Goal: Contribute content: Add original content to the website for others to see

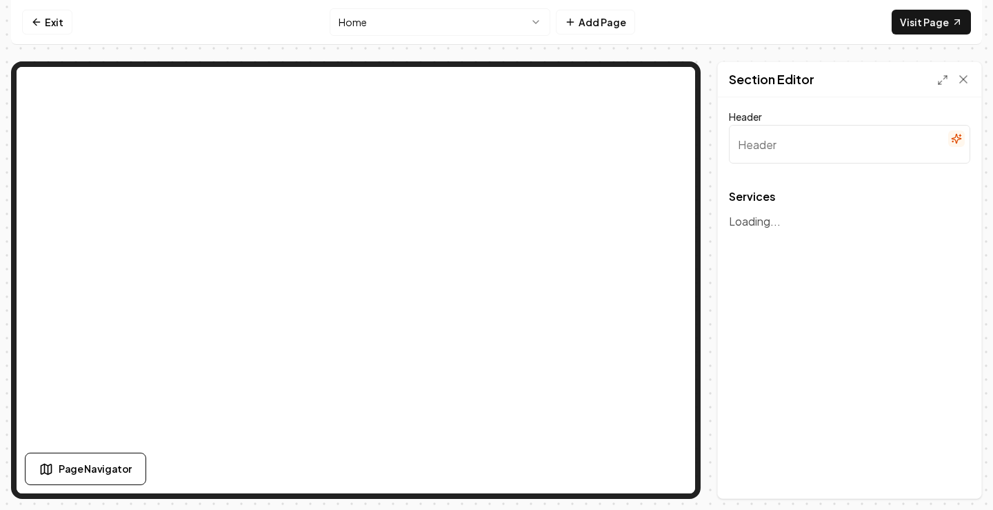
type input "Our Professional Cleaning Services"
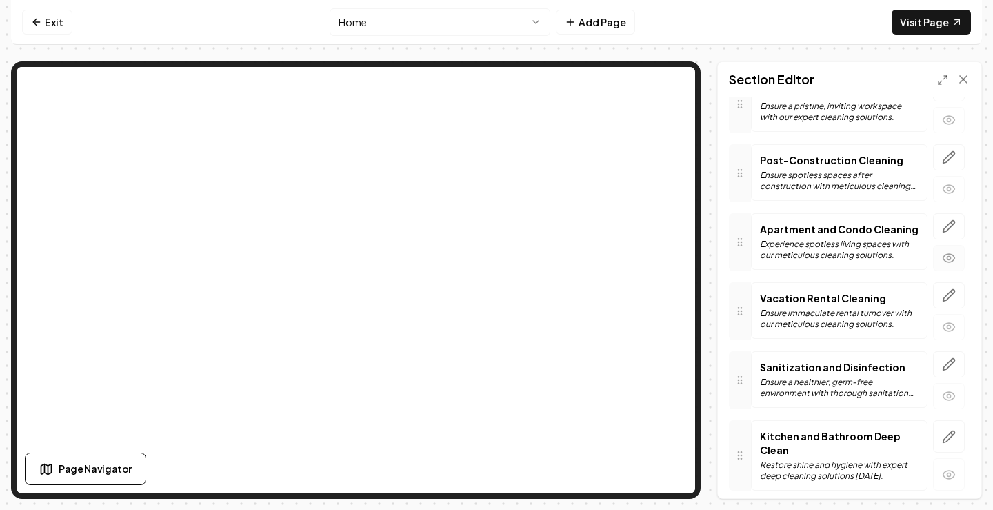
scroll to position [345, 0]
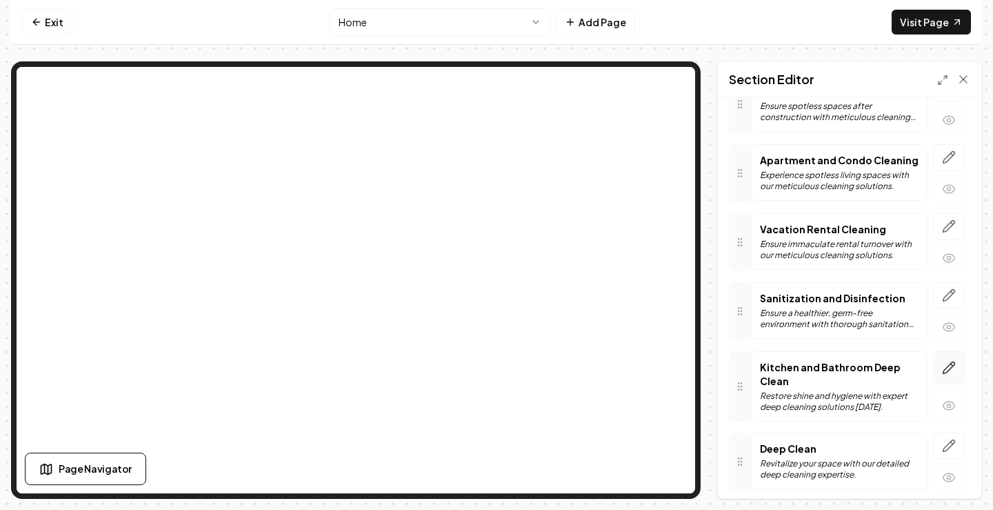
click at [942, 373] on icon "button" at bounding box center [949, 368] width 14 height 14
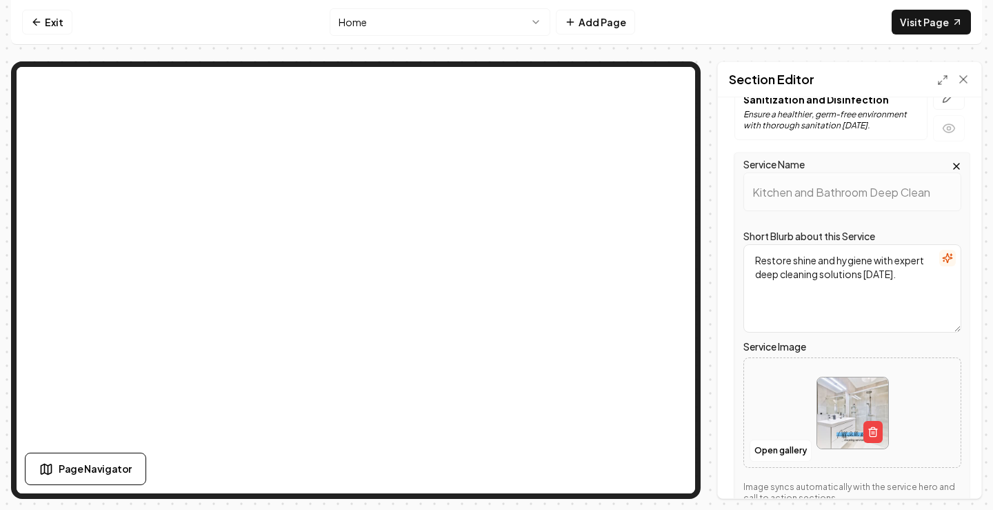
scroll to position [552, 0]
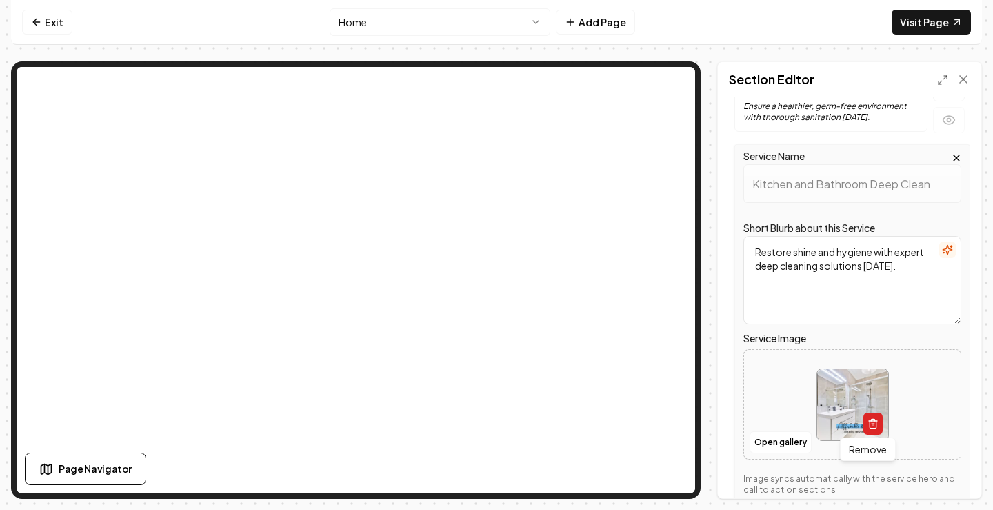
click at [872, 423] on line "button" at bounding box center [872, 424] width 0 height 3
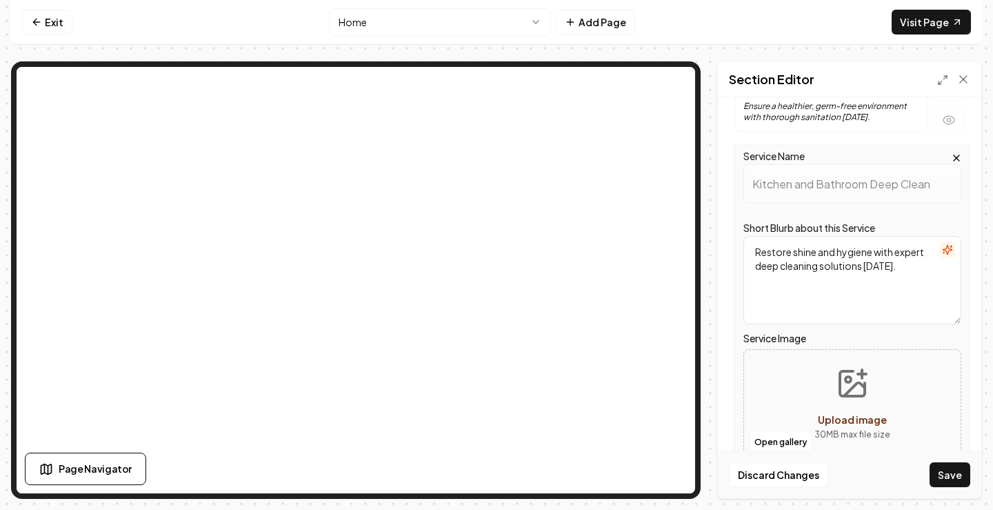
click at [840, 375] on icon "Upload image" at bounding box center [852, 383] width 25 height 25
type input "**********"
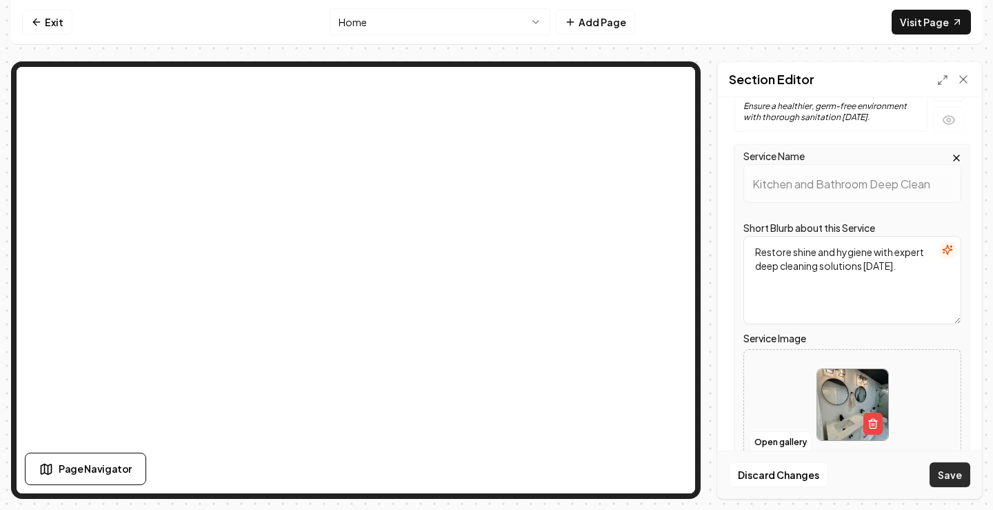
click at [946, 469] on button "Save" at bounding box center [950, 474] width 41 height 25
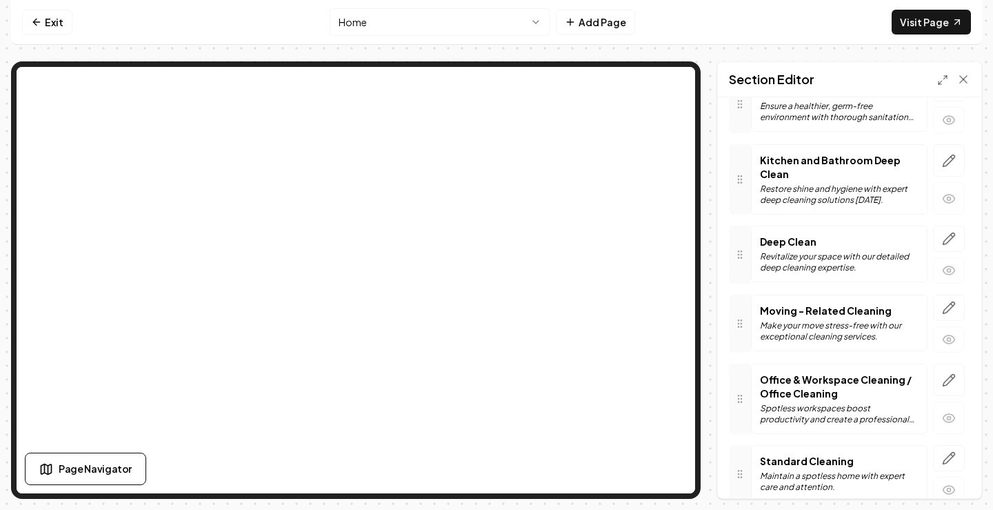
scroll to position [483, 0]
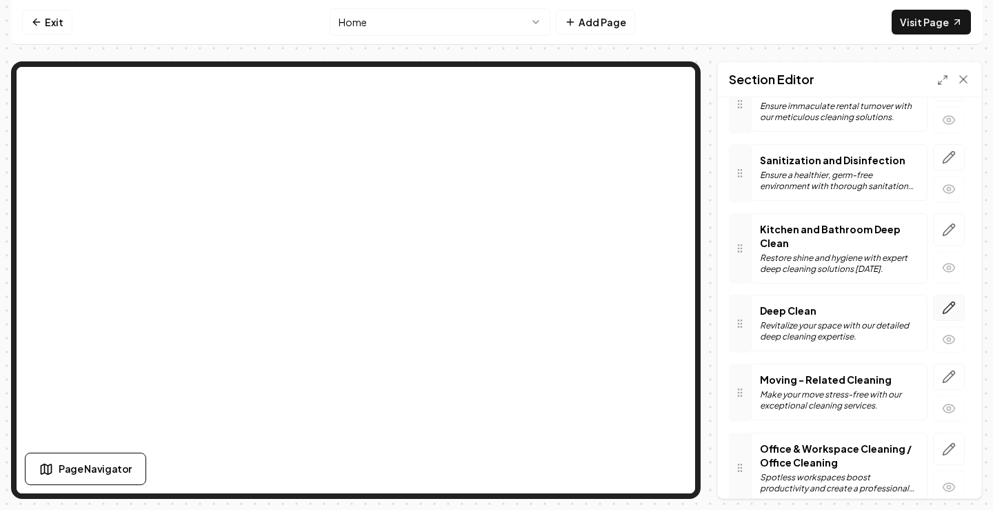
click at [946, 305] on button "button" at bounding box center [949, 307] width 32 height 26
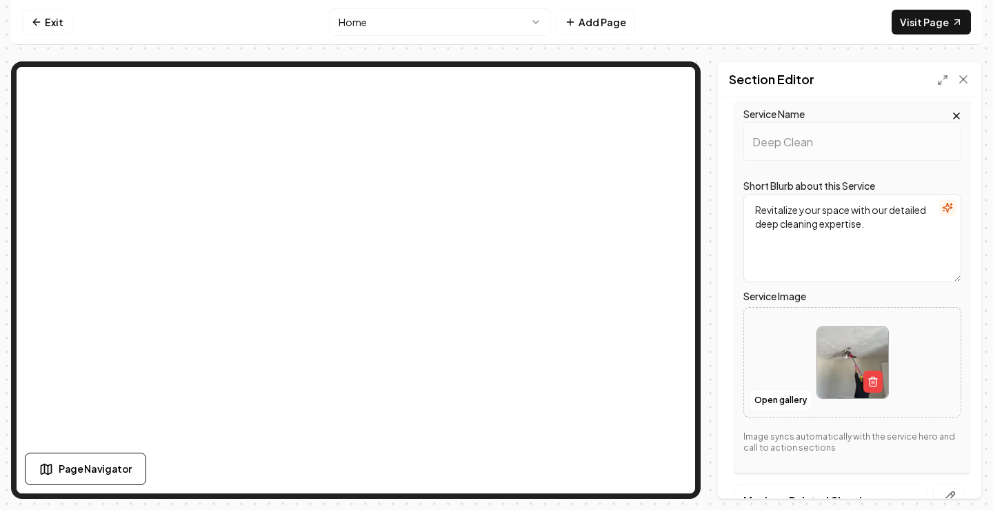
scroll to position [690, 0]
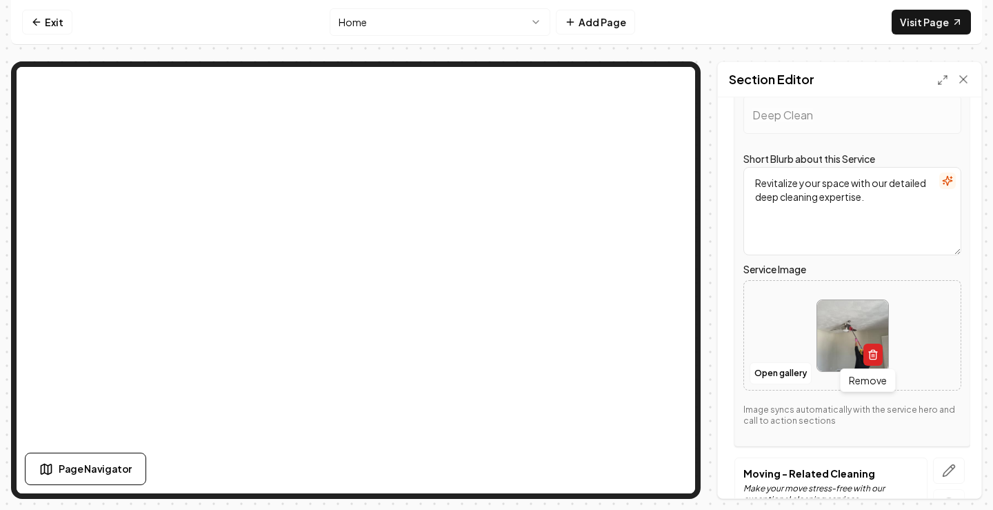
click at [871, 350] on icon "button" at bounding box center [872, 351] width 3 height 2
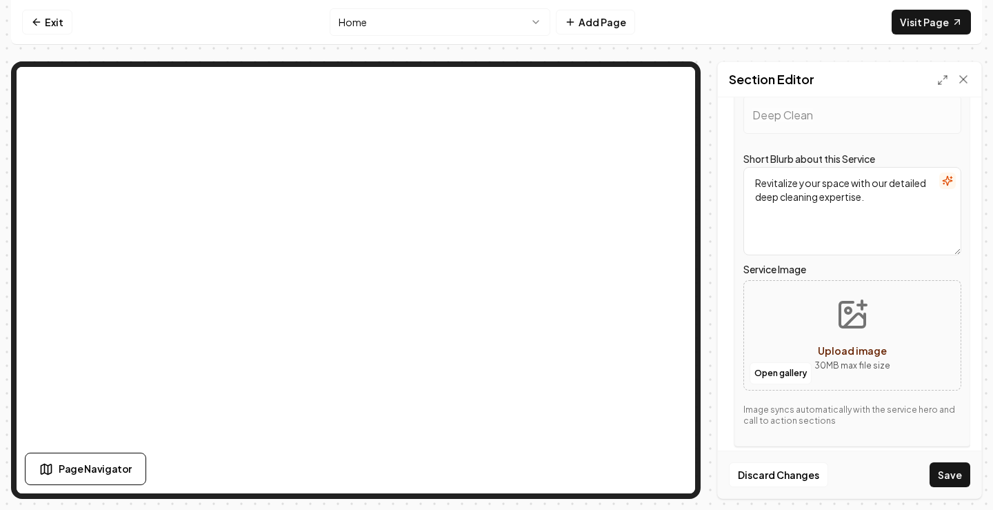
click at [865, 348] on span "Upload image" at bounding box center [852, 350] width 69 height 12
type input "**********"
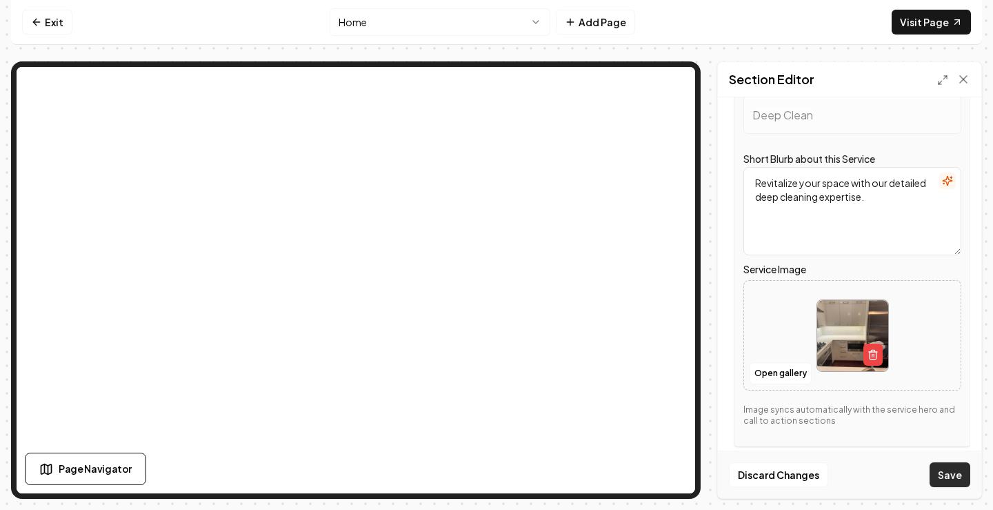
click at [960, 476] on button "Save" at bounding box center [950, 474] width 41 height 25
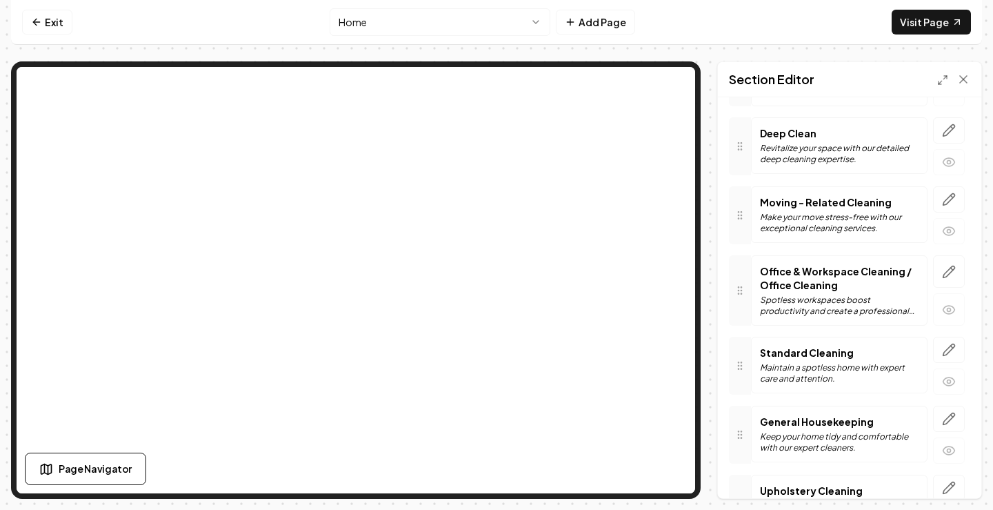
scroll to position [620, 0]
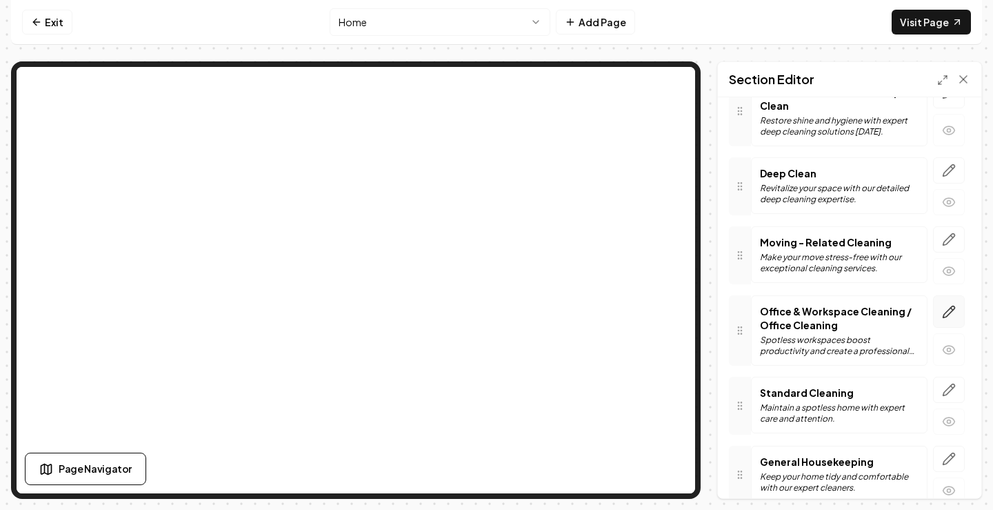
click at [942, 317] on icon "button" at bounding box center [949, 312] width 14 height 14
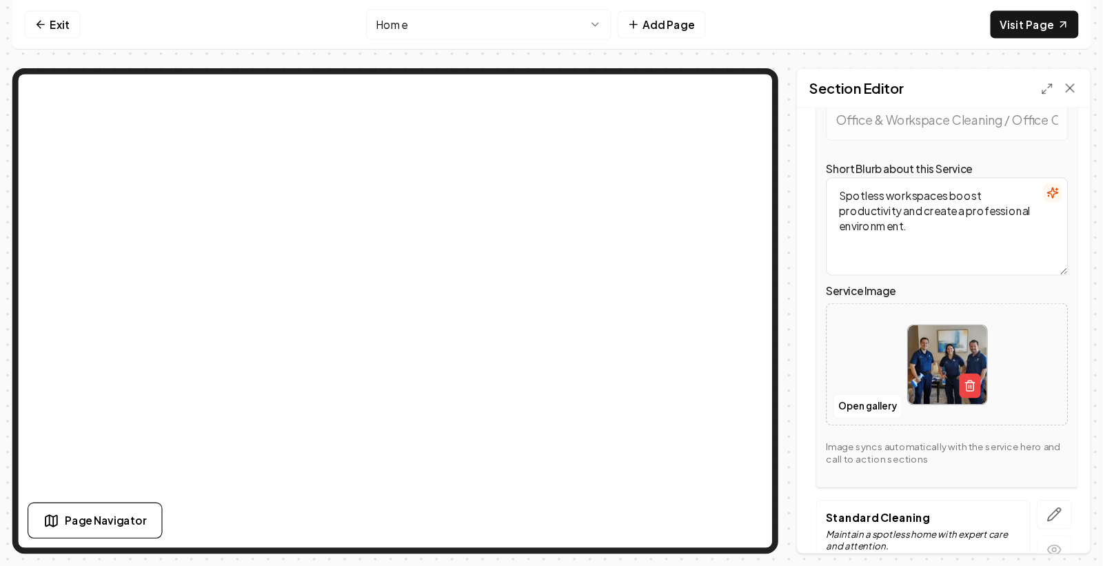
scroll to position [896, 0]
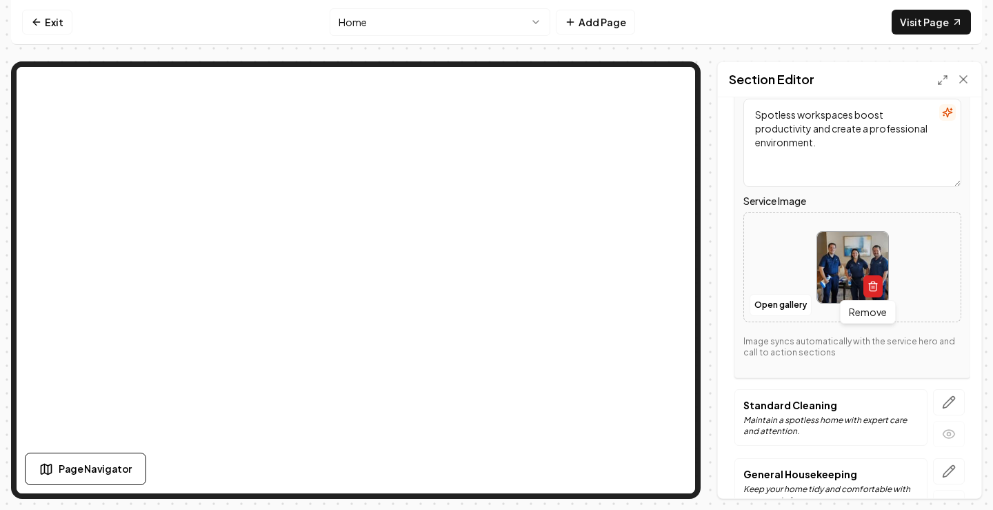
click at [863, 285] on button "button" at bounding box center [872, 286] width 19 height 22
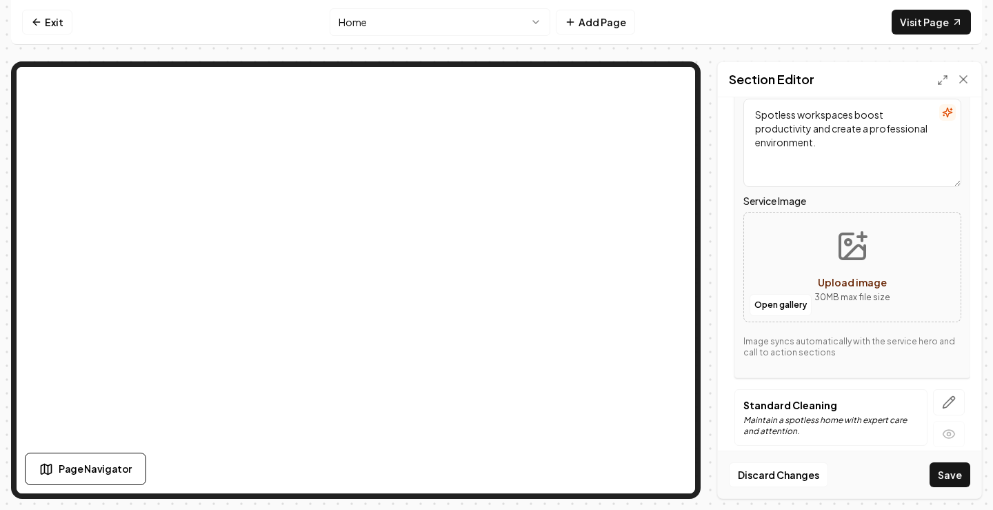
click at [859, 287] on span "Upload image" at bounding box center [852, 282] width 69 height 12
type input "**********"
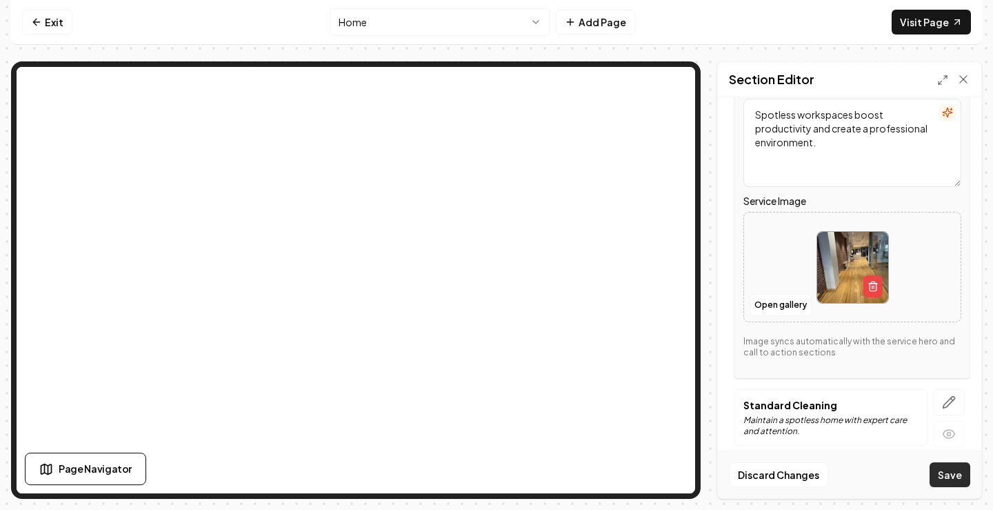
click at [941, 477] on button "Save" at bounding box center [950, 474] width 41 height 25
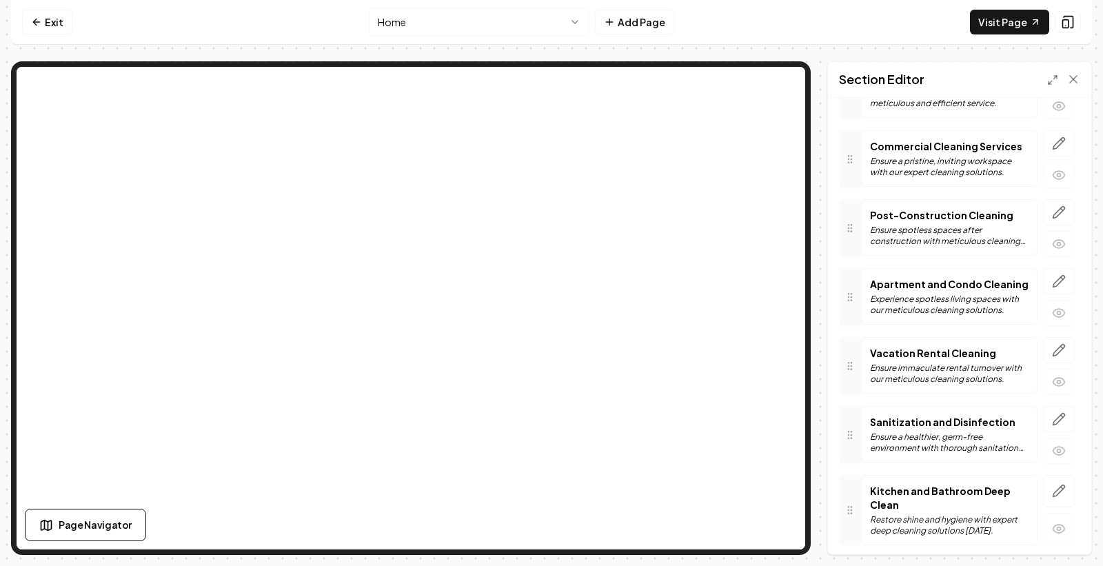
scroll to position [129, 0]
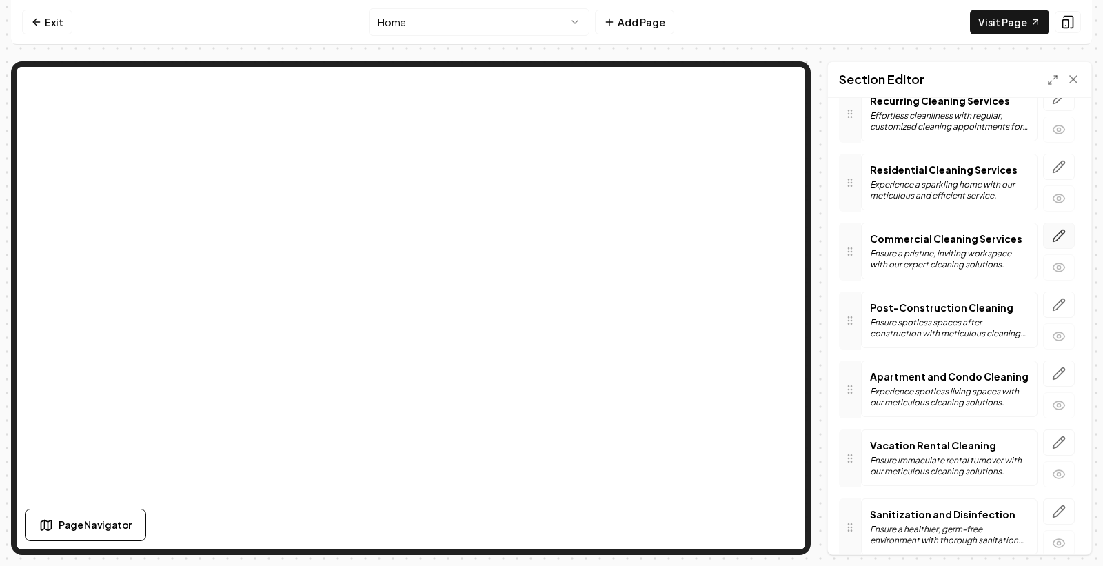
click at [992, 233] on icon "button" at bounding box center [1059, 236] width 14 height 14
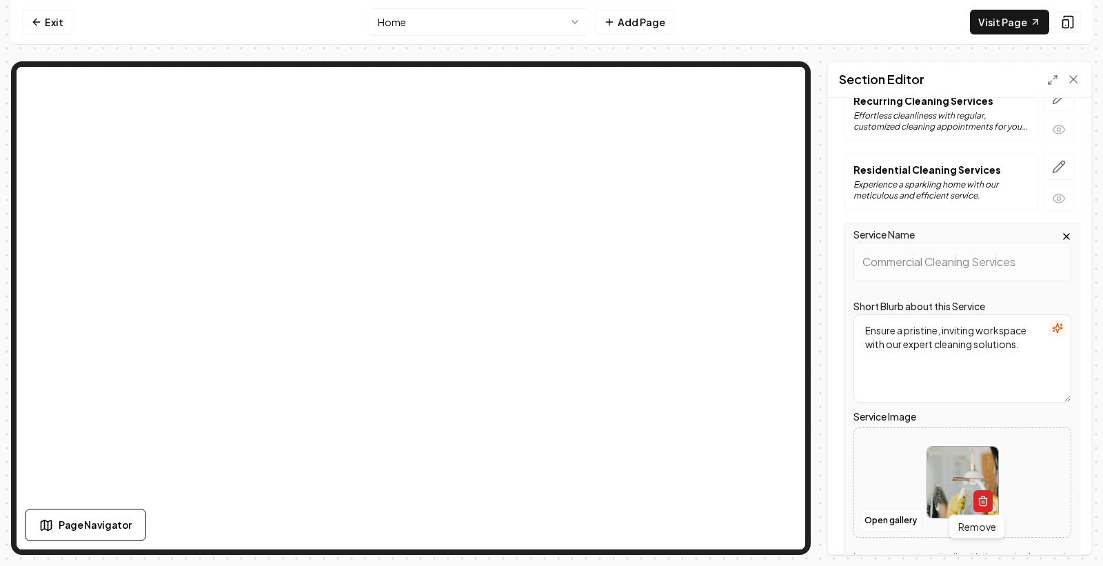
click at [978, 499] on icon "button" at bounding box center [983, 501] width 11 height 11
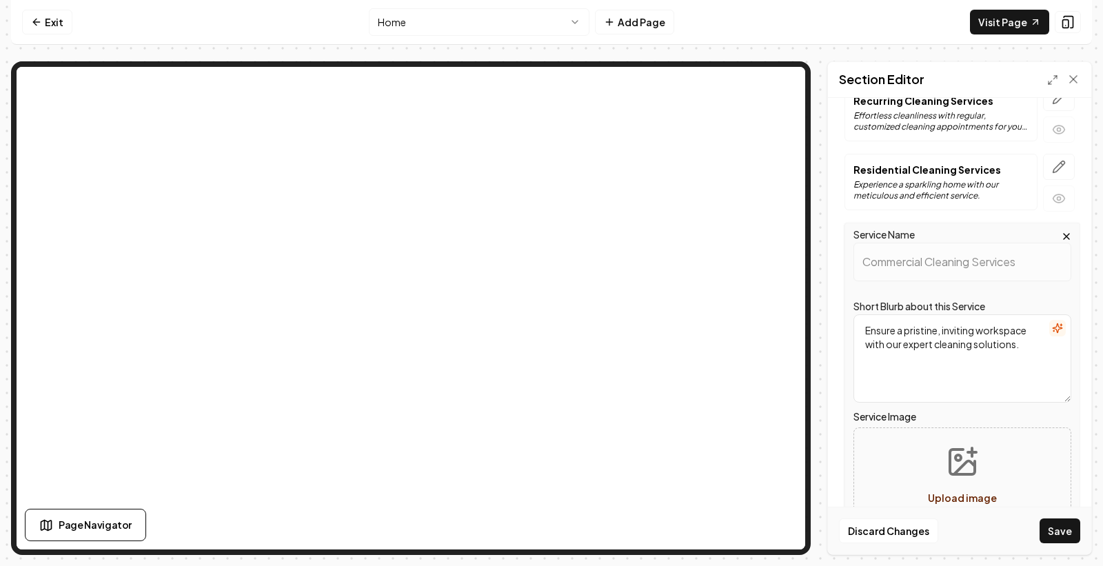
click at [961, 485] on button "Upload image 30 MB max file size" at bounding box center [963, 482] width 98 height 97
type input "**********"
click at [992, 509] on button "Save" at bounding box center [1060, 531] width 41 height 25
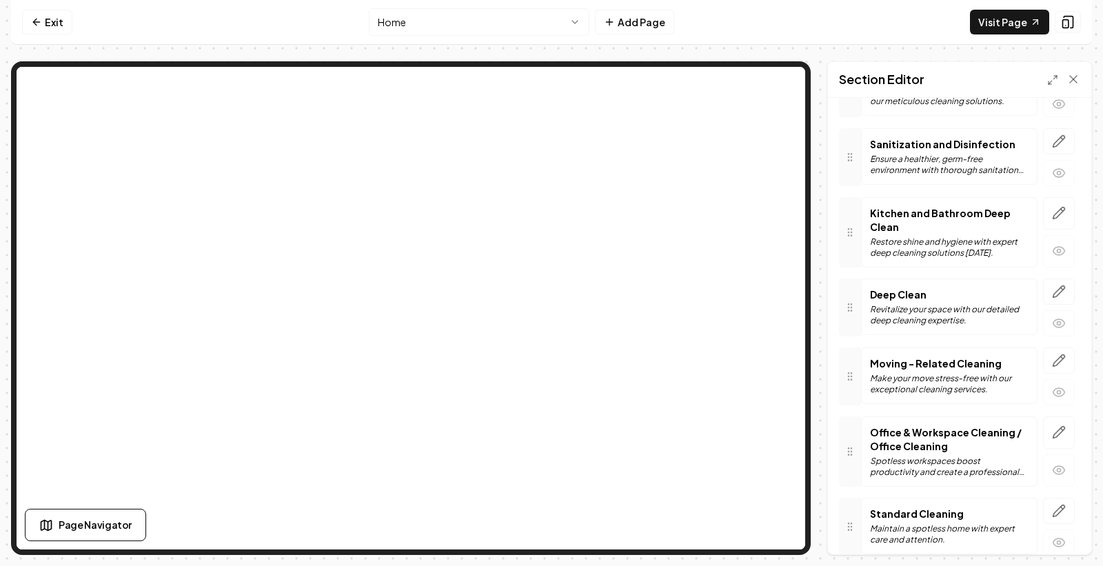
scroll to position [512, 0]
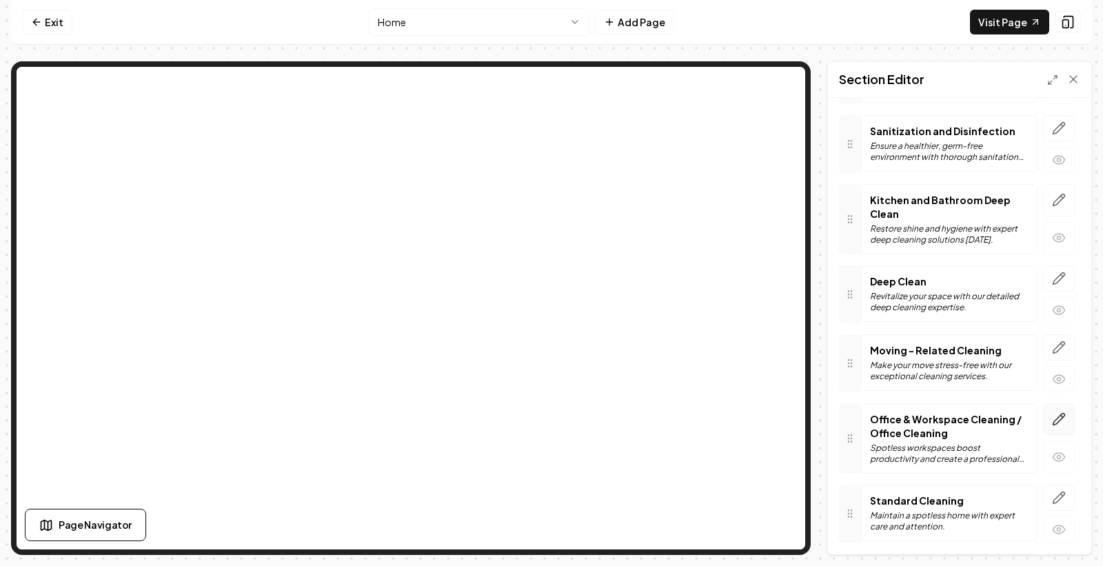
click at [992, 429] on button "button" at bounding box center [1059, 419] width 32 height 32
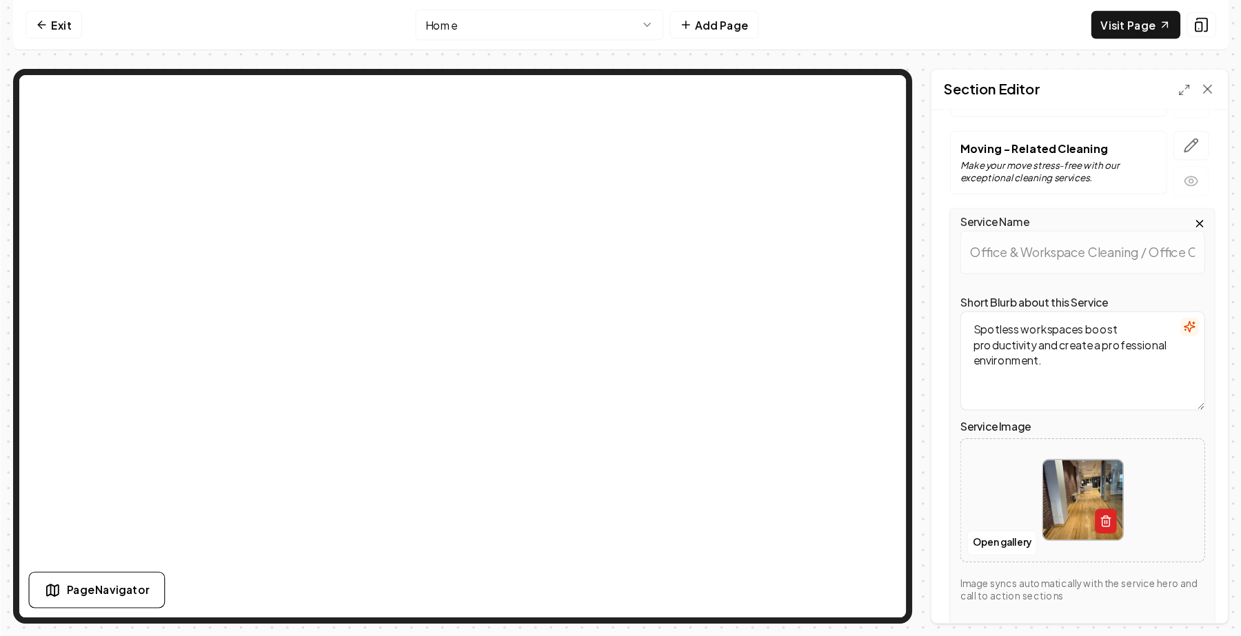
scroll to position [742, 0]
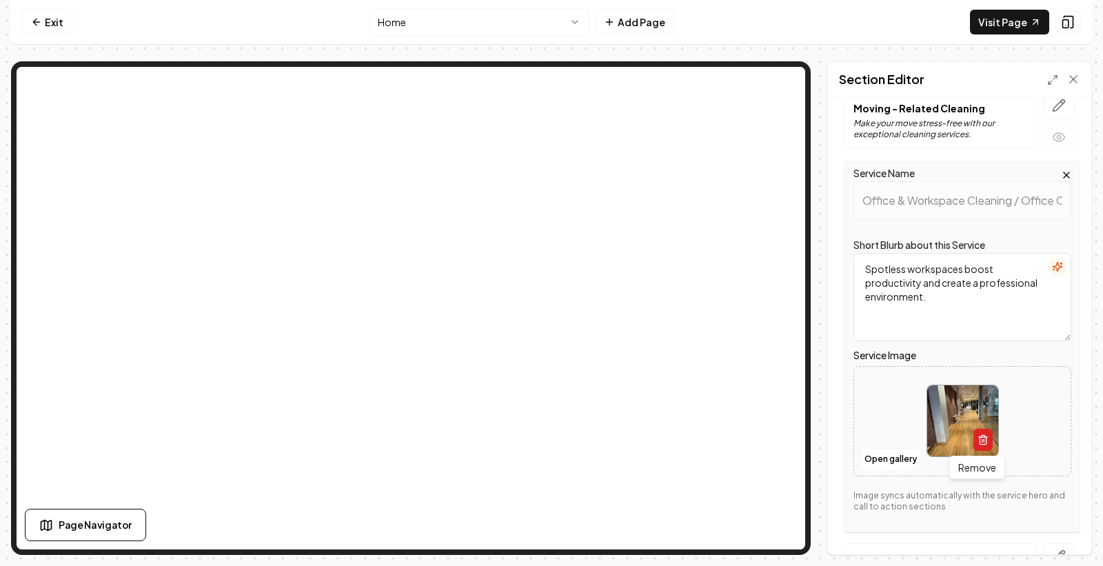
click at [978, 439] on icon "button" at bounding box center [983, 439] width 11 height 11
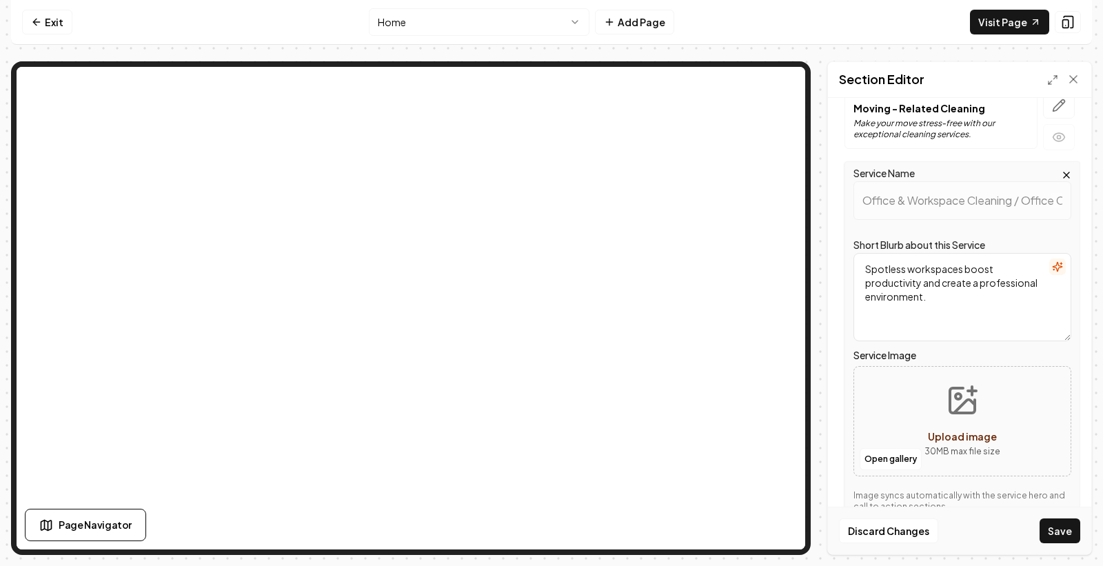
click at [974, 439] on span "Upload image" at bounding box center [962, 436] width 69 height 12
type input "**********"
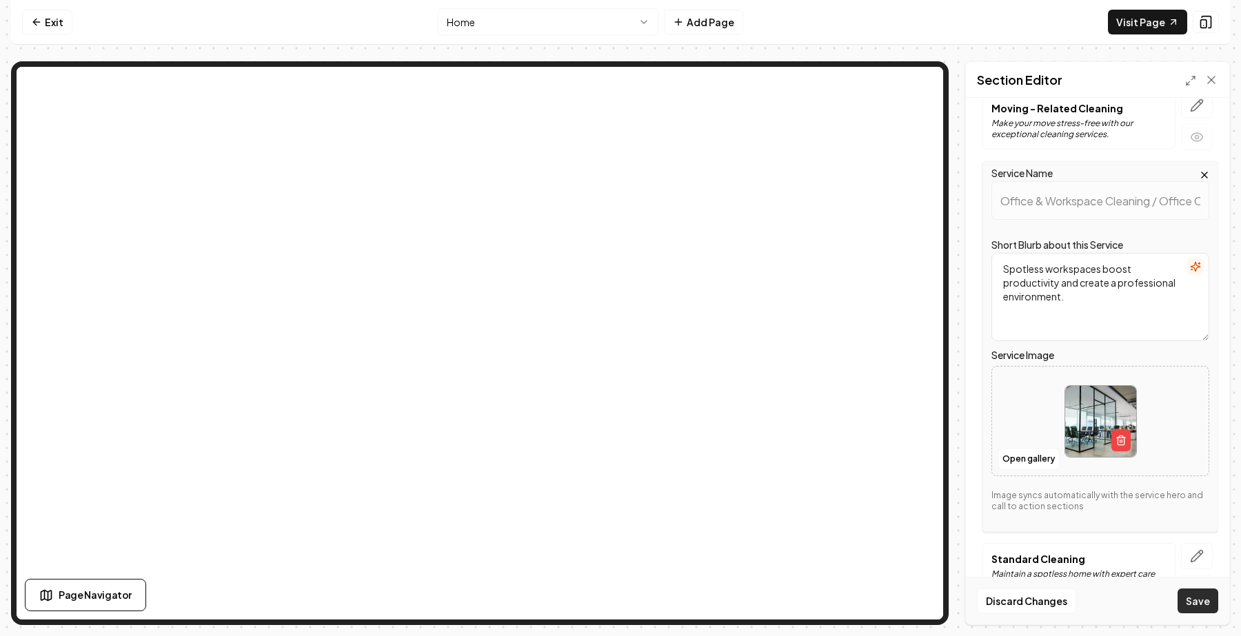
click at [992, 509] on button "Save" at bounding box center [1198, 601] width 41 height 25
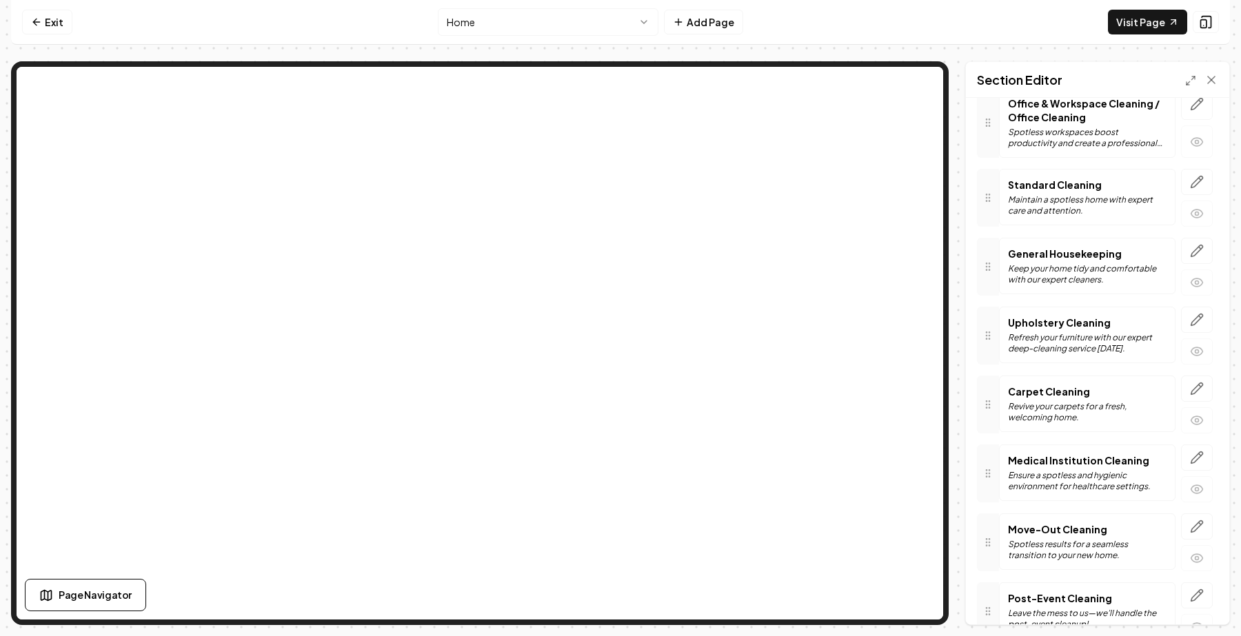
scroll to position [914, 0]
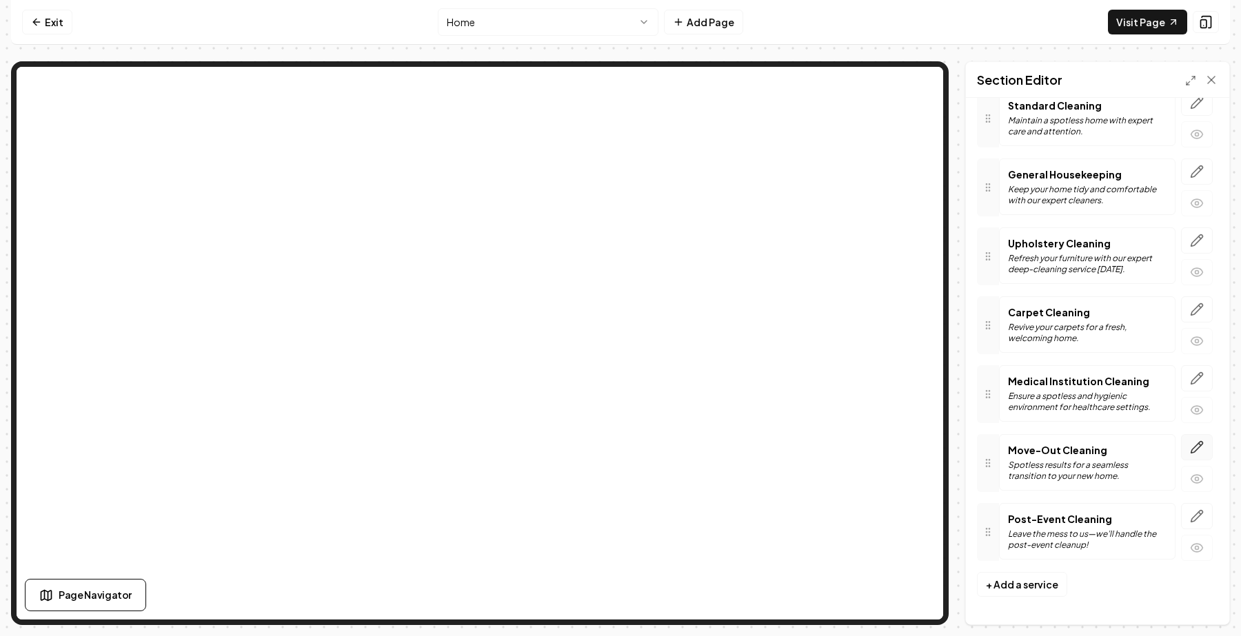
click at [992, 454] on icon "button" at bounding box center [1197, 448] width 14 height 14
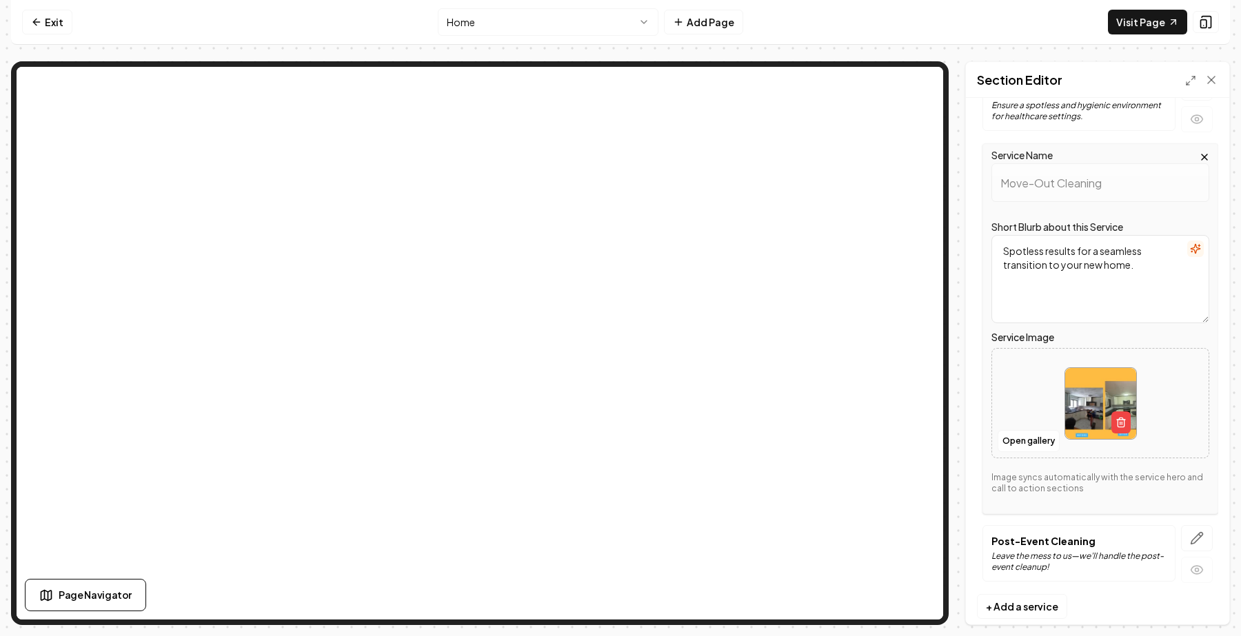
scroll to position [1218, 0]
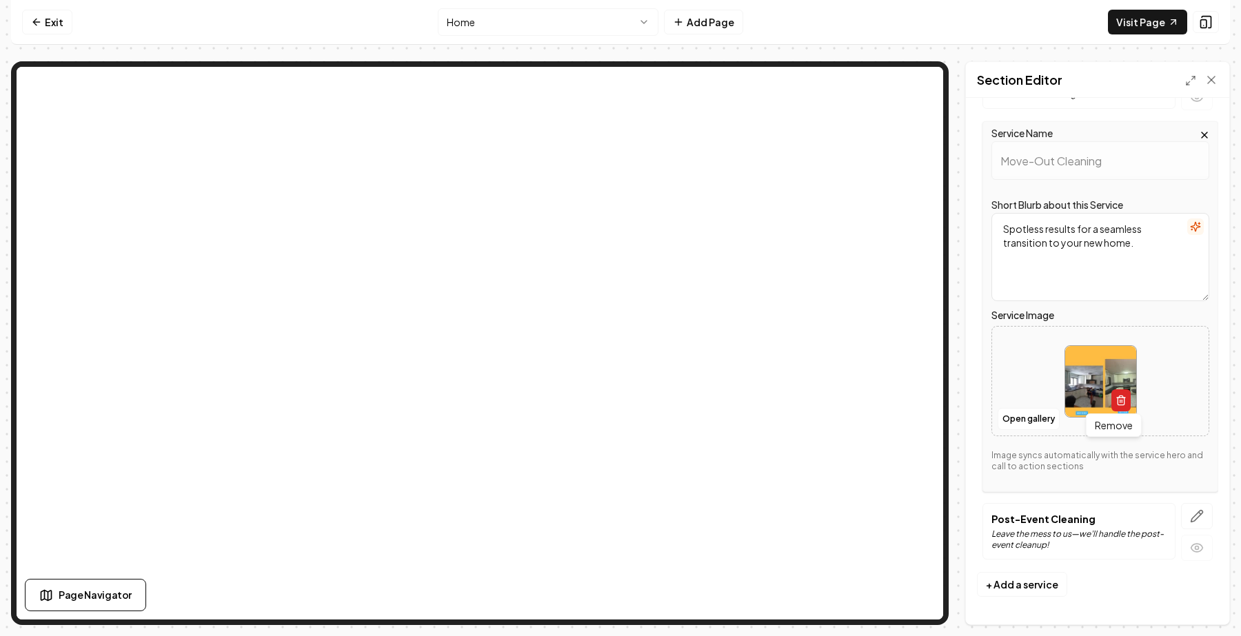
click at [992, 405] on icon "button" at bounding box center [1121, 400] width 11 height 11
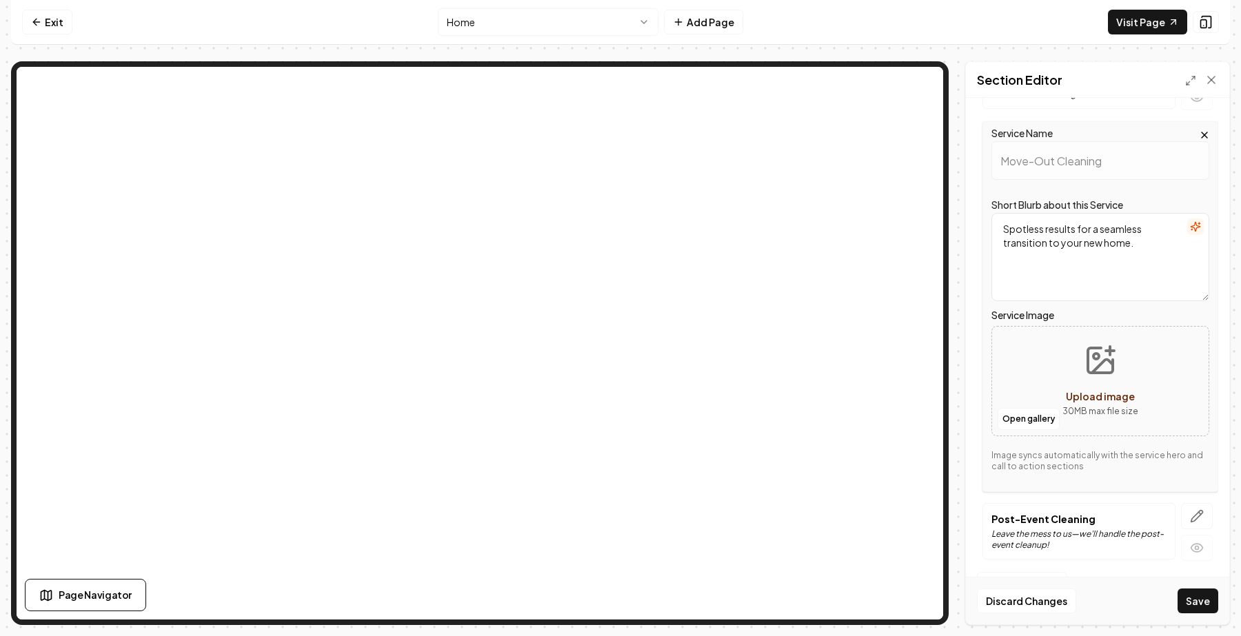
click at [992, 405] on p "30 MB max file size" at bounding box center [1101, 412] width 76 height 14
type input "**********"
click at [992, 509] on button "Save" at bounding box center [1198, 601] width 41 height 25
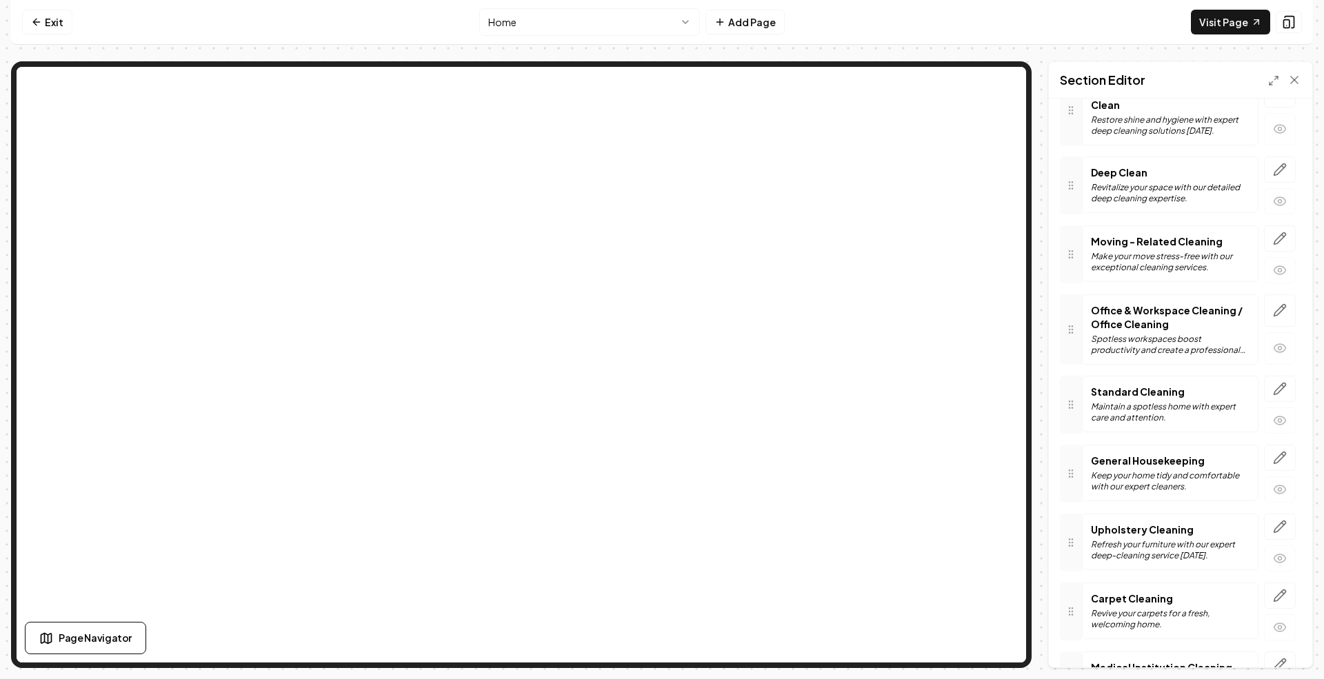
scroll to position [616, 0]
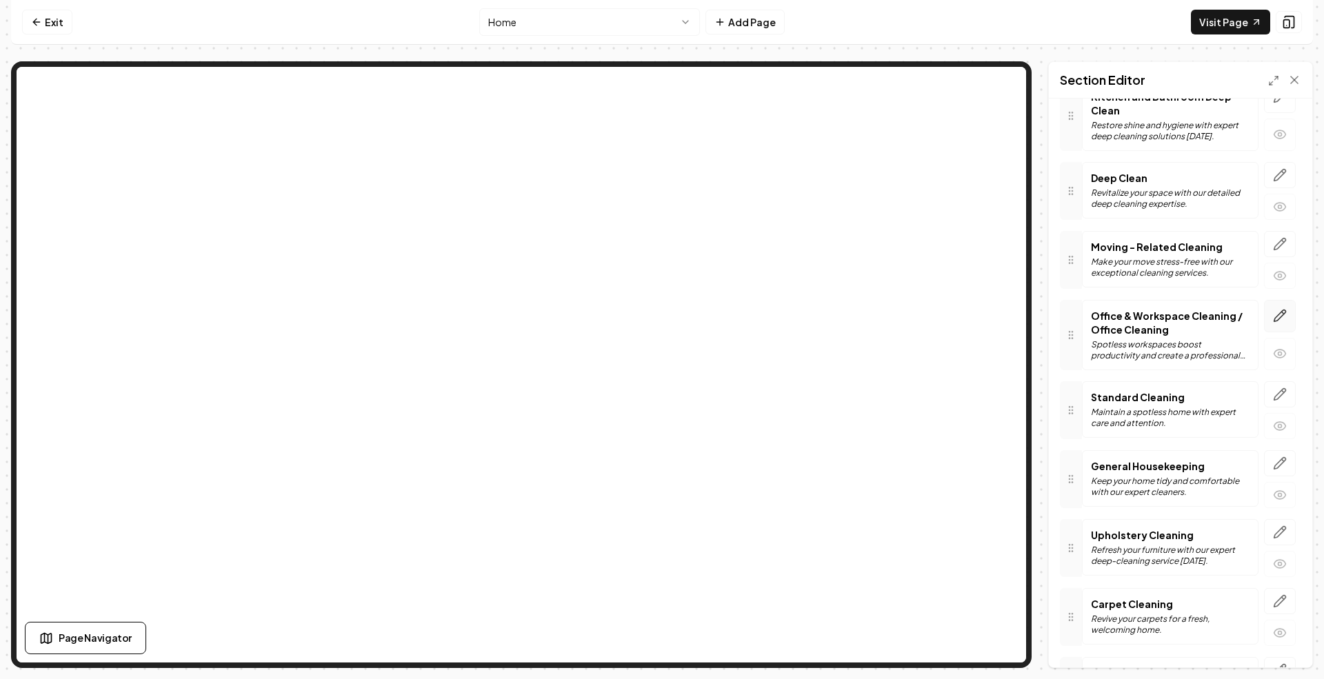
click at [992, 314] on icon "button" at bounding box center [1283, 313] width 2 height 2
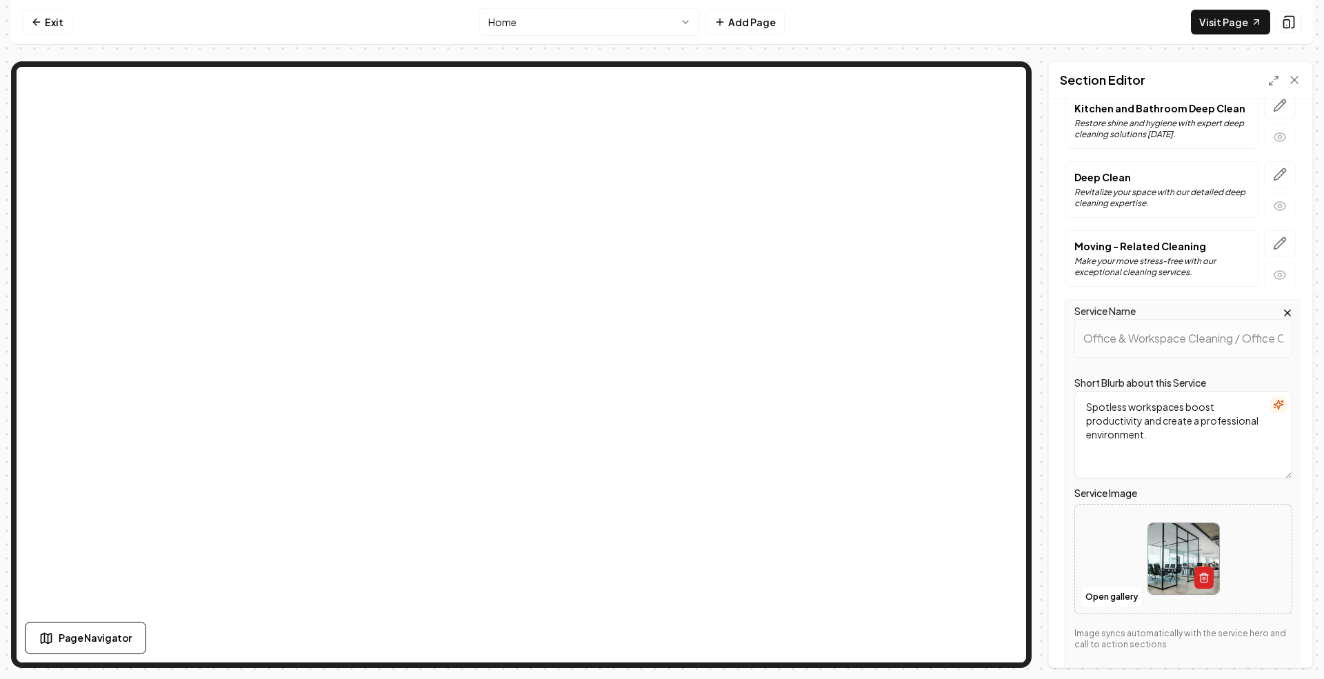
click at [992, 509] on line "button" at bounding box center [1205, 578] width 0 height 3
click at [992, 509] on button "Upload image 30 MB max file size" at bounding box center [1183, 559] width 98 height 97
type input "**********"
click at [992, 509] on button "Save" at bounding box center [1281, 644] width 41 height 25
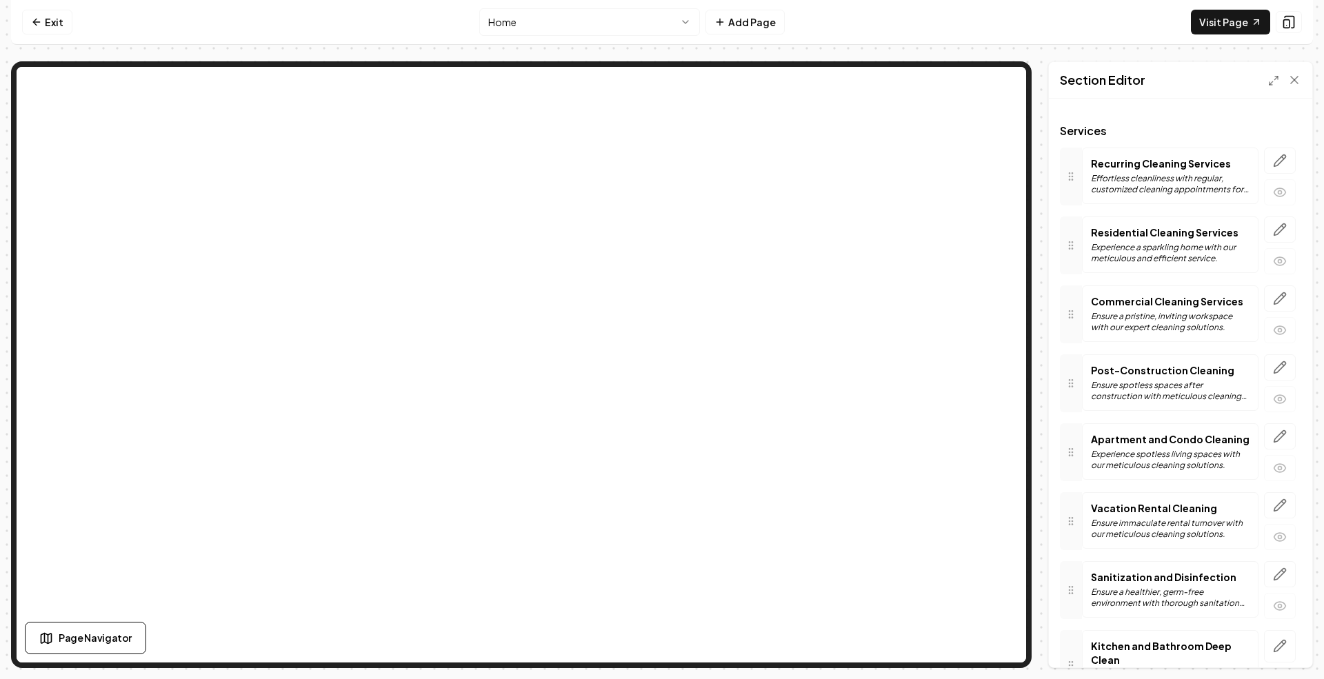
scroll to position [65, 0]
click at [992, 297] on icon "button" at bounding box center [1280, 301] width 14 height 14
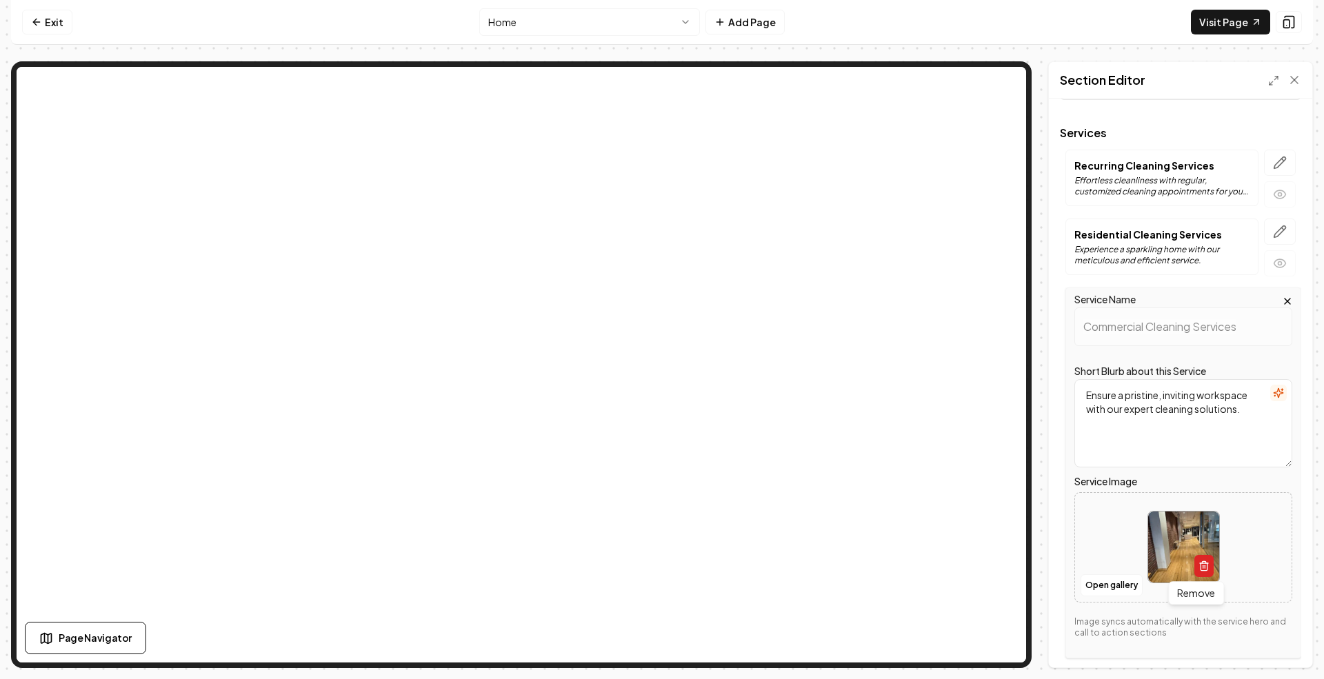
click at [992, 509] on button "button" at bounding box center [1203, 566] width 19 height 22
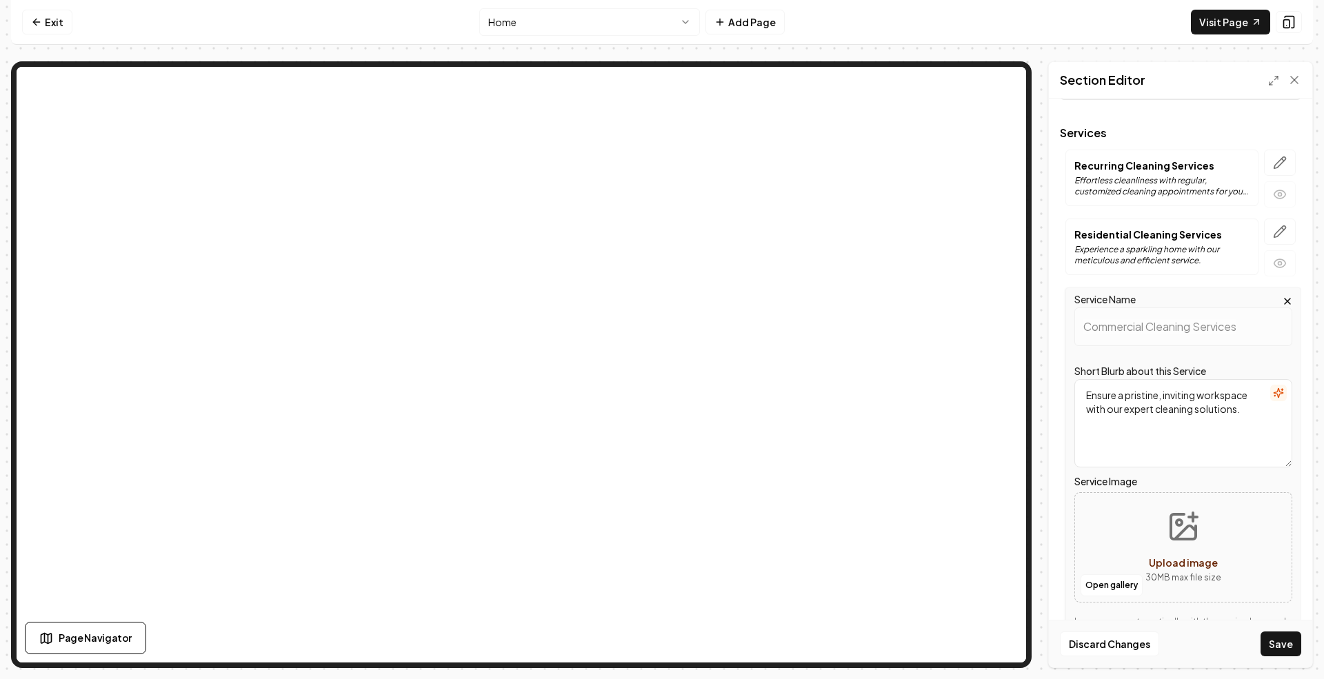
click at [992, 509] on span "Upload image" at bounding box center [1183, 562] width 69 height 12
type input "**********"
click at [992, 509] on button "Save" at bounding box center [1281, 644] width 41 height 25
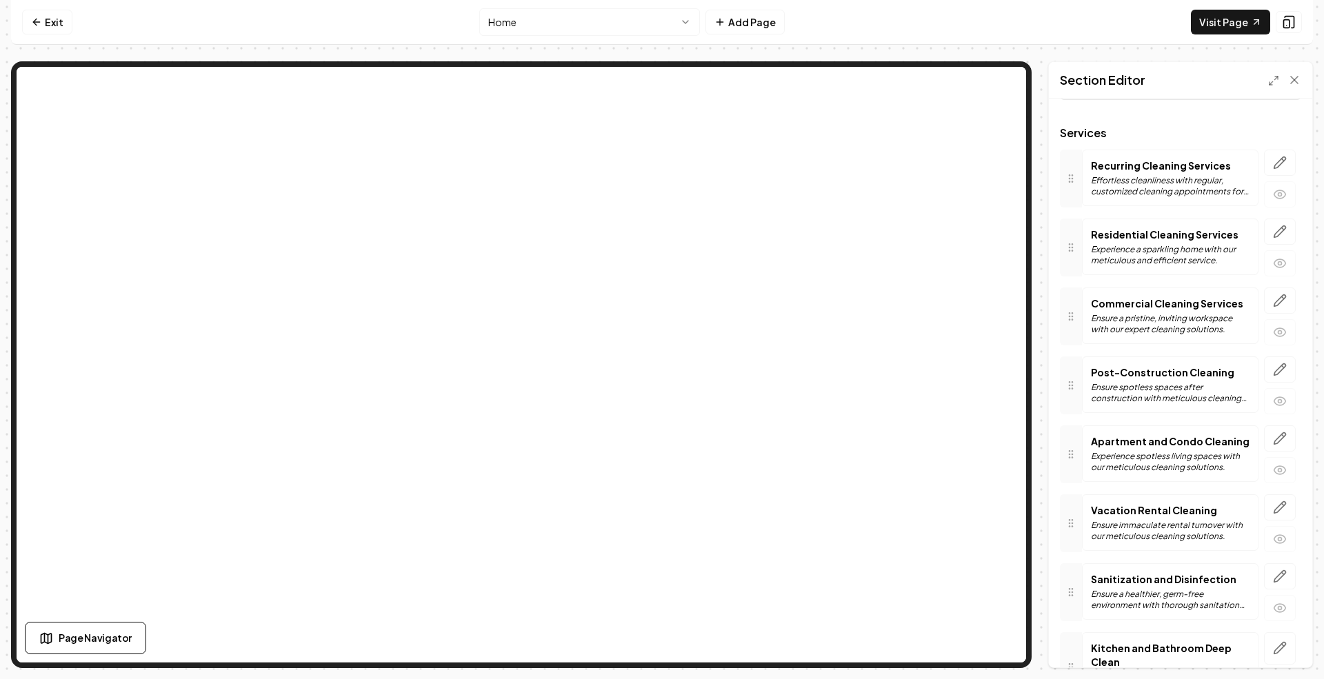
scroll to position [0, 0]
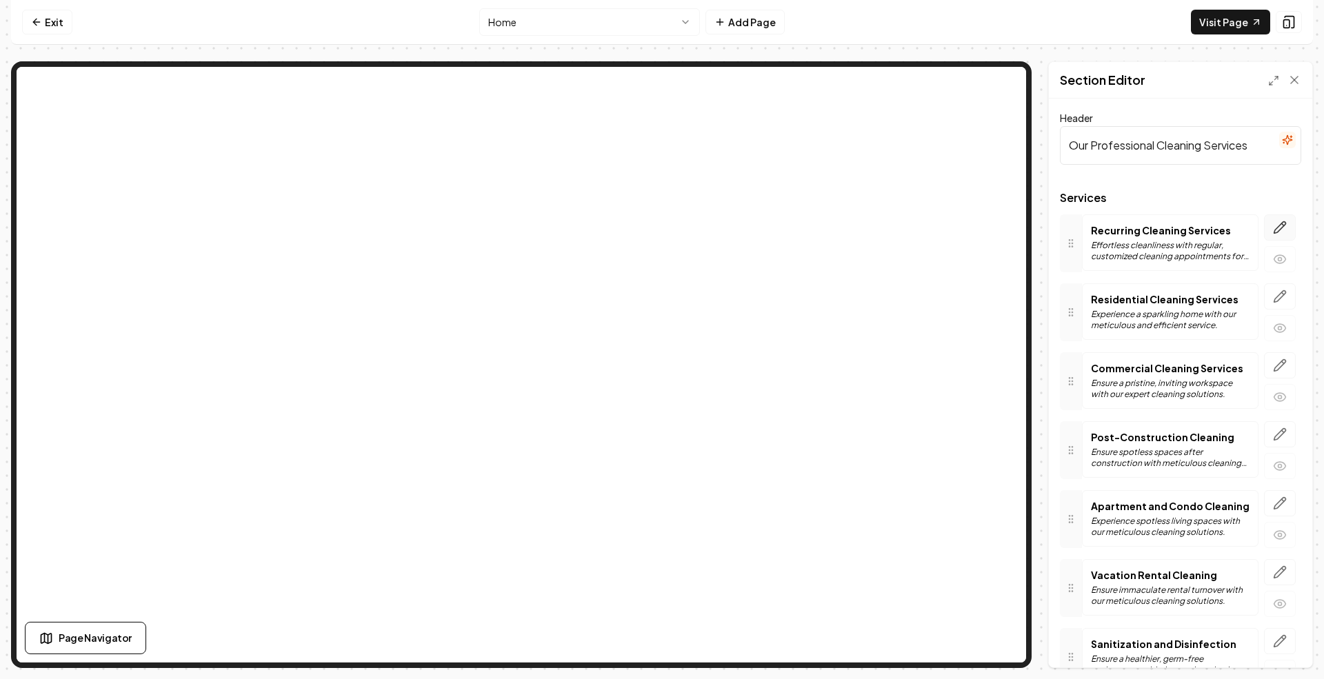
click at [992, 228] on icon "button" at bounding box center [1280, 228] width 14 height 14
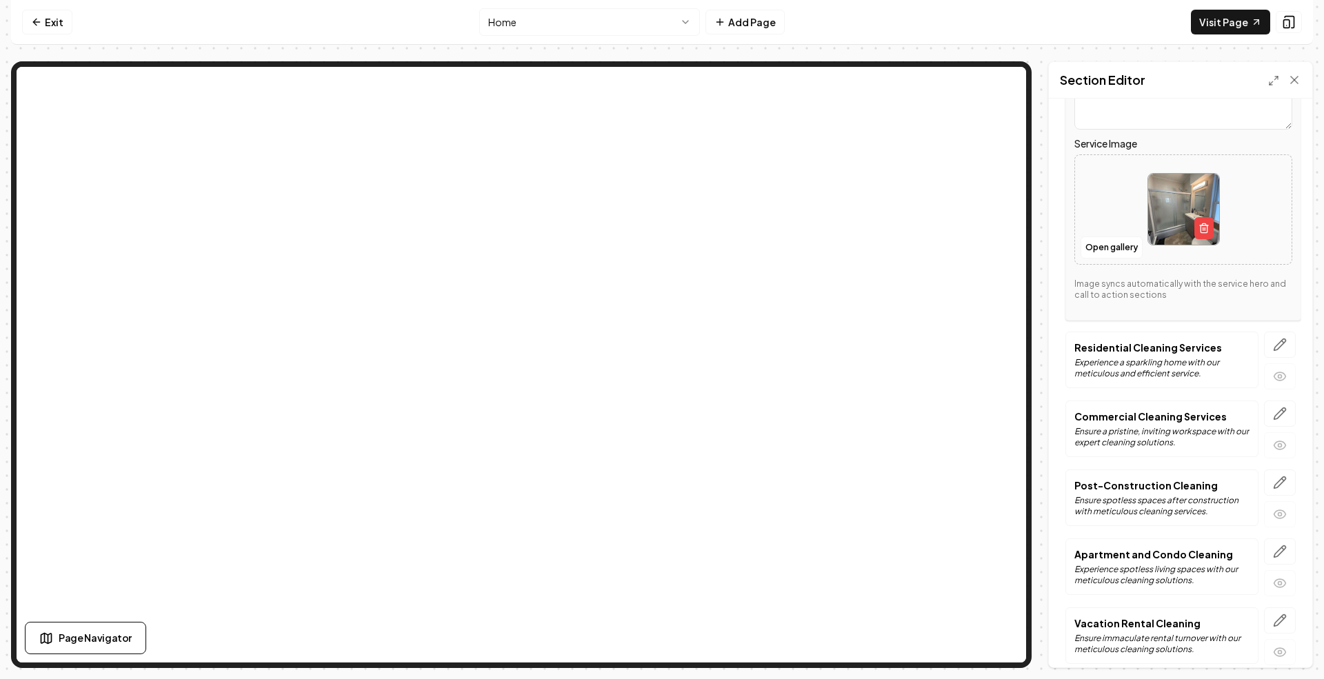
scroll to position [276, 0]
